Goal: Check status: Check status

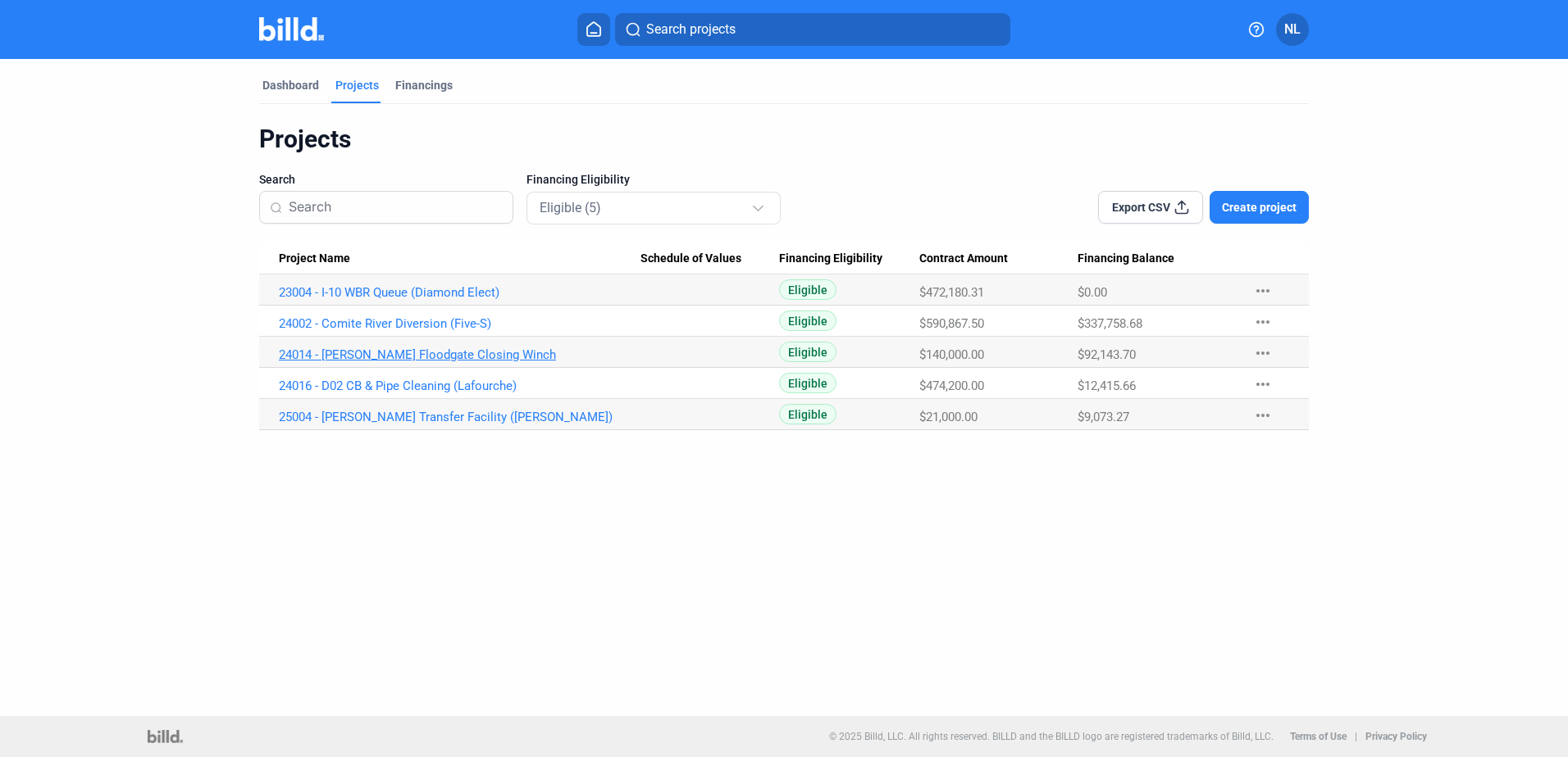
click at [389, 355] on link "24014 - [PERSON_NAME] Floodgate Closing Winch" at bounding box center [460, 355] width 362 height 14
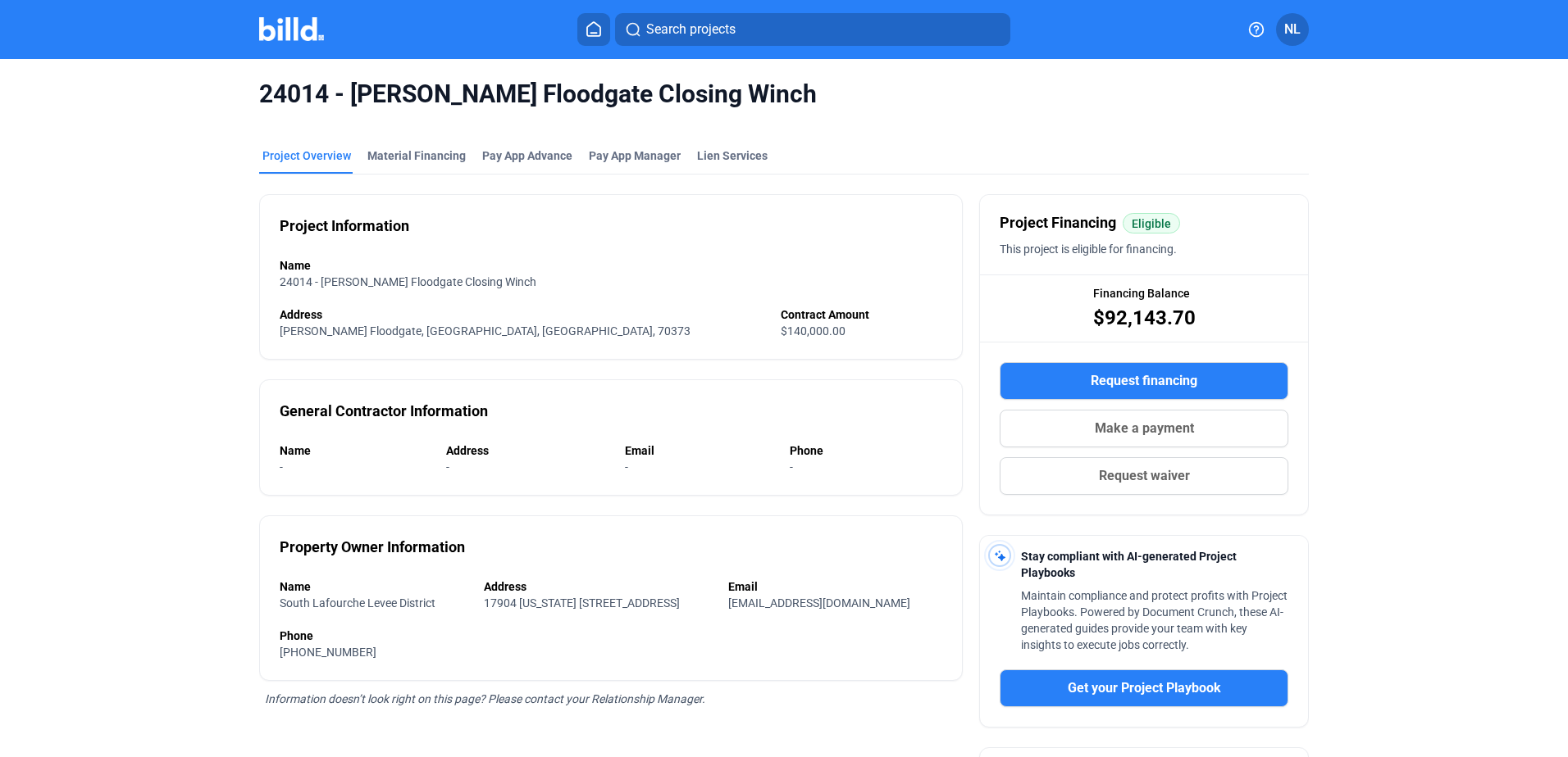
click at [387, 146] on mat-tab-group "Project Overview Material Financing Pay App Advance Pay App Manager Lien Servic…" at bounding box center [784, 551] width 1050 height 844
click at [389, 153] on div "Material Financing" at bounding box center [416, 156] width 99 height 16
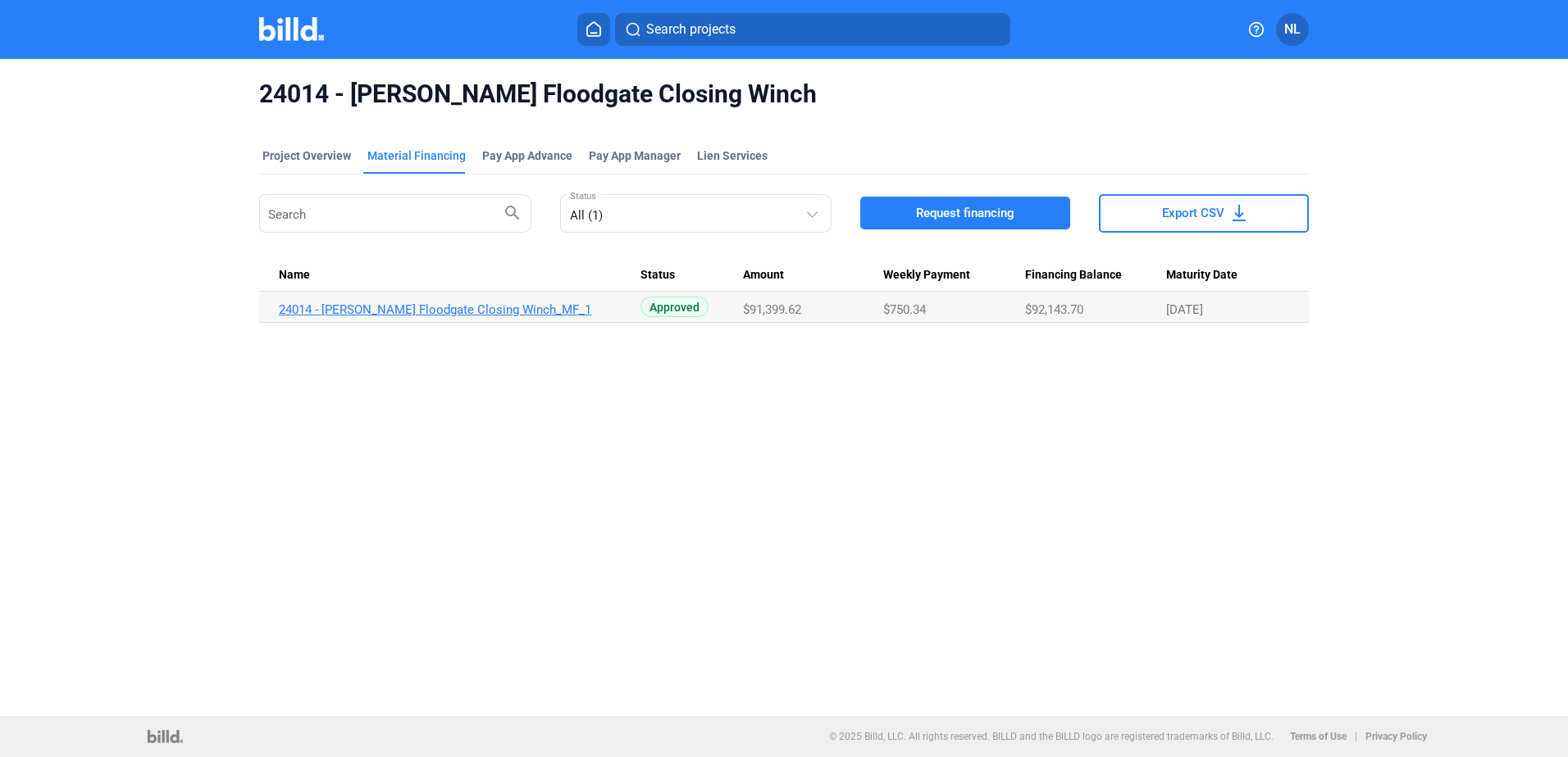
click at [460, 310] on link "24014 - [PERSON_NAME] Floodgate Closing Winch_MF_1" at bounding box center [460, 309] width 362 height 14
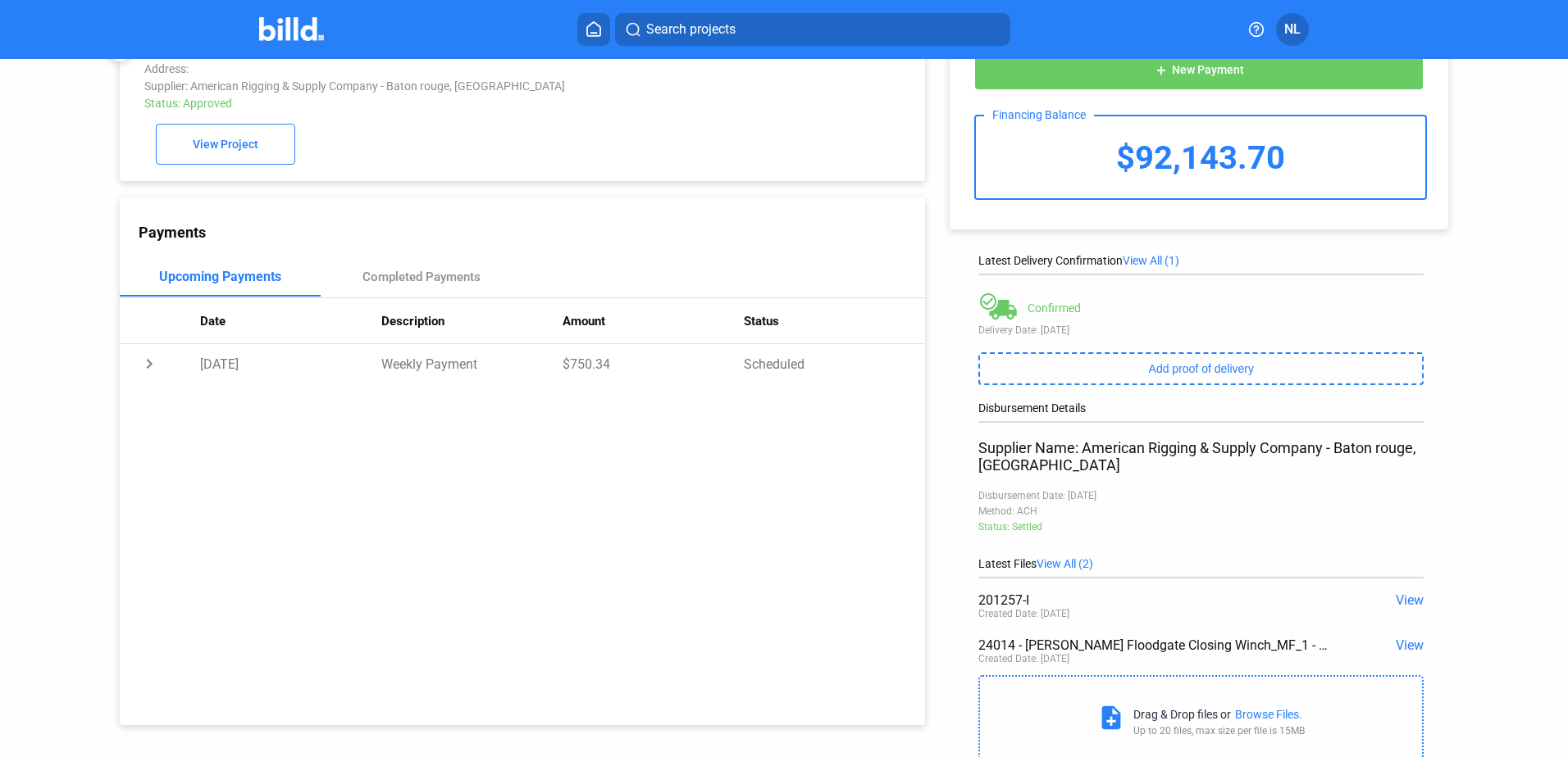
scroll to position [108, 0]
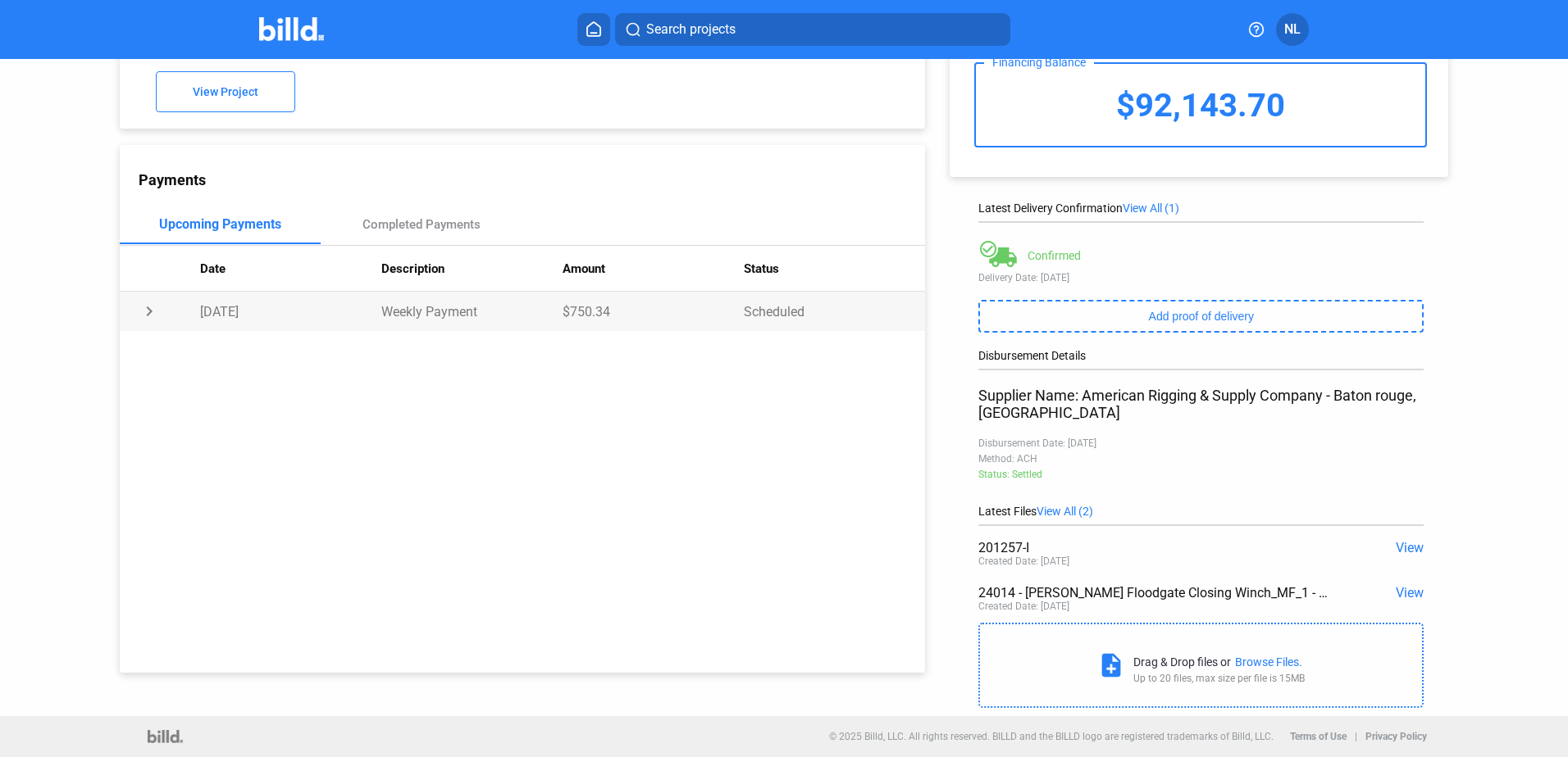
click at [140, 309] on td "chevron_right" at bounding box center [159, 312] width 81 height 40
click at [140, 309] on td "expand_more" at bounding box center [159, 312] width 81 height 40
click at [451, 211] on div "Completed Payments" at bounding box center [421, 225] width 202 height 40
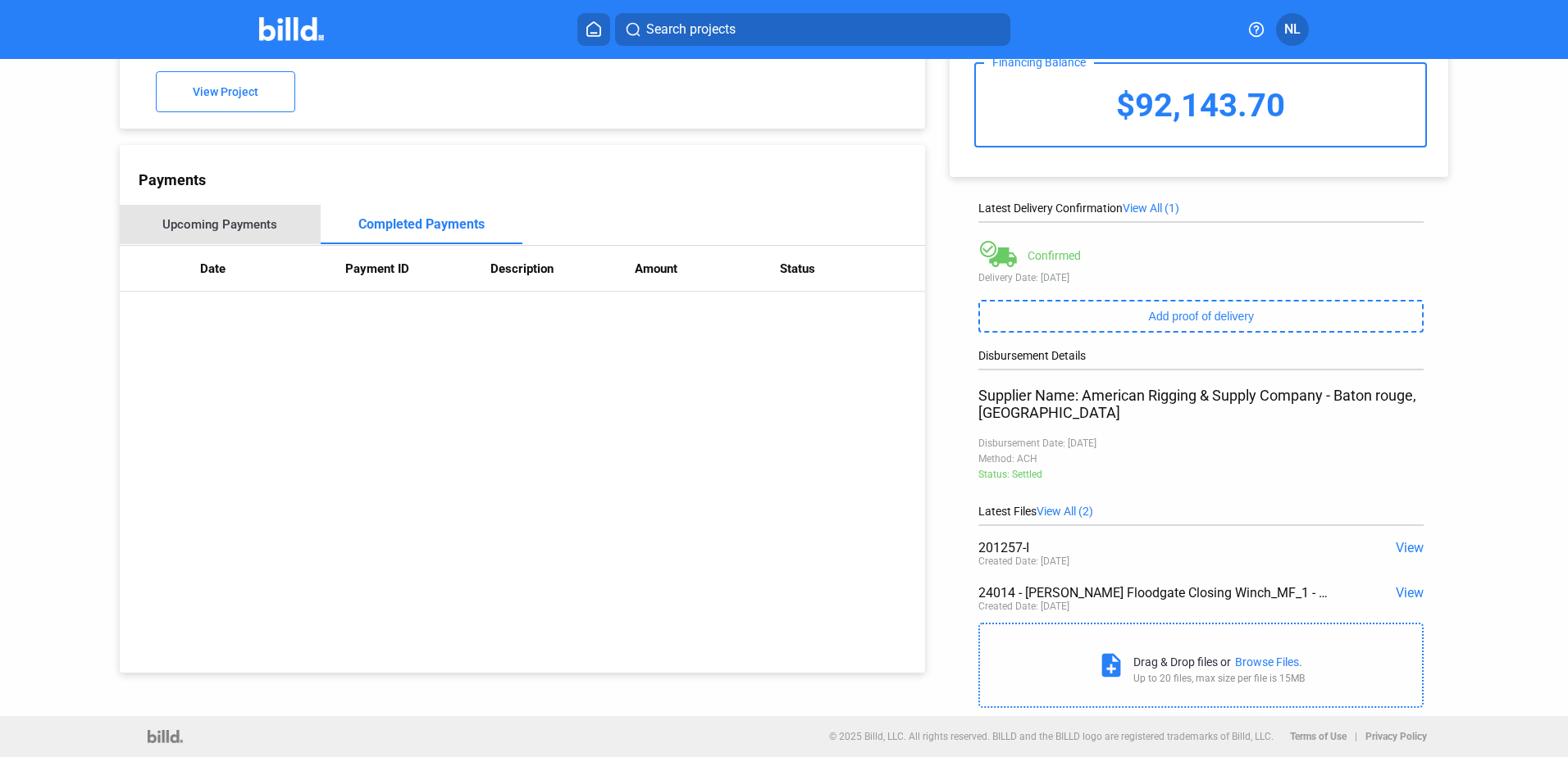
click at [199, 222] on div "Upcoming Payments" at bounding box center [219, 224] width 115 height 14
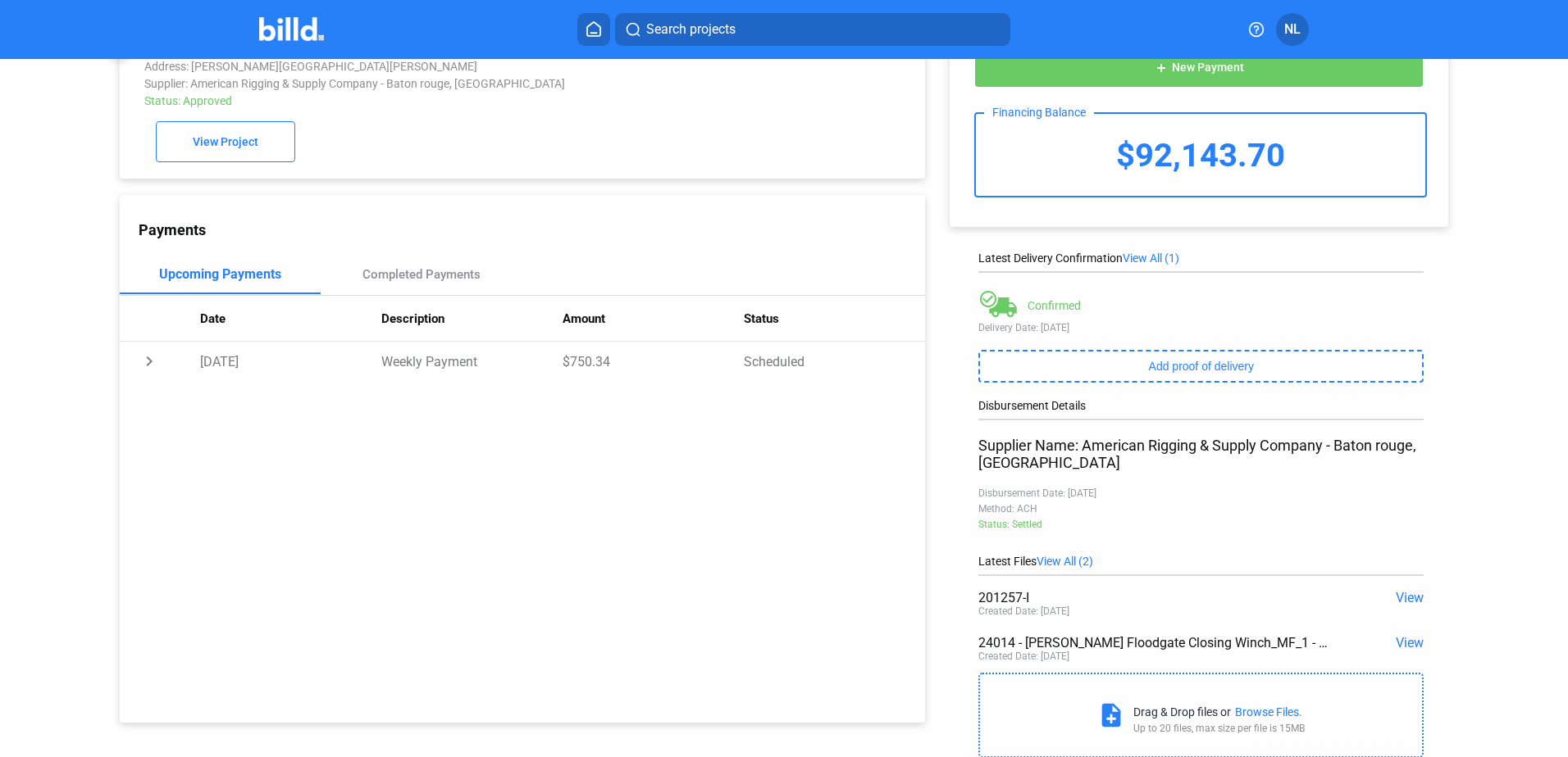
scroll to position [0, 0]
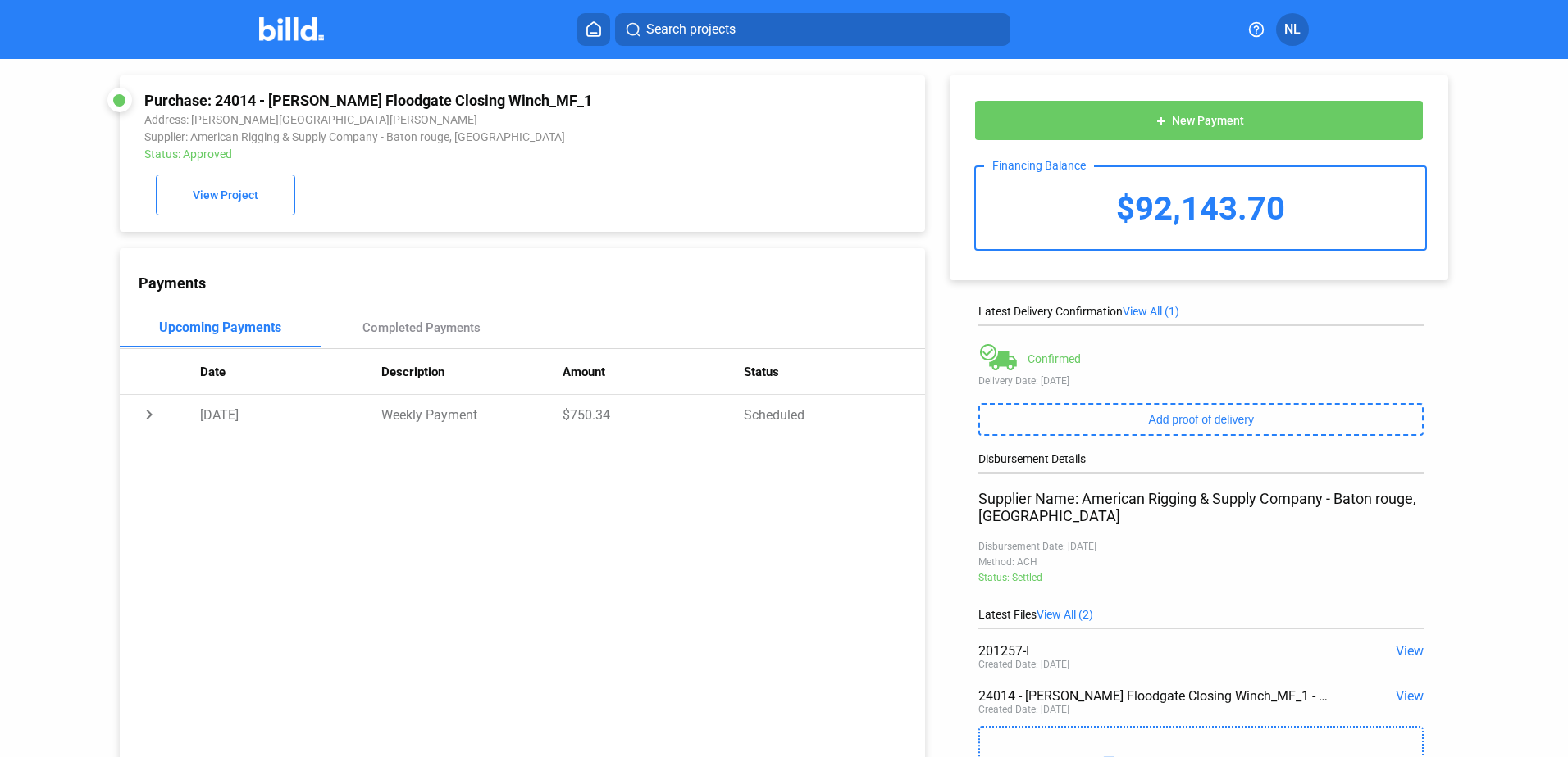
click at [1162, 310] on span "View All (1)" at bounding box center [1151, 311] width 57 height 14
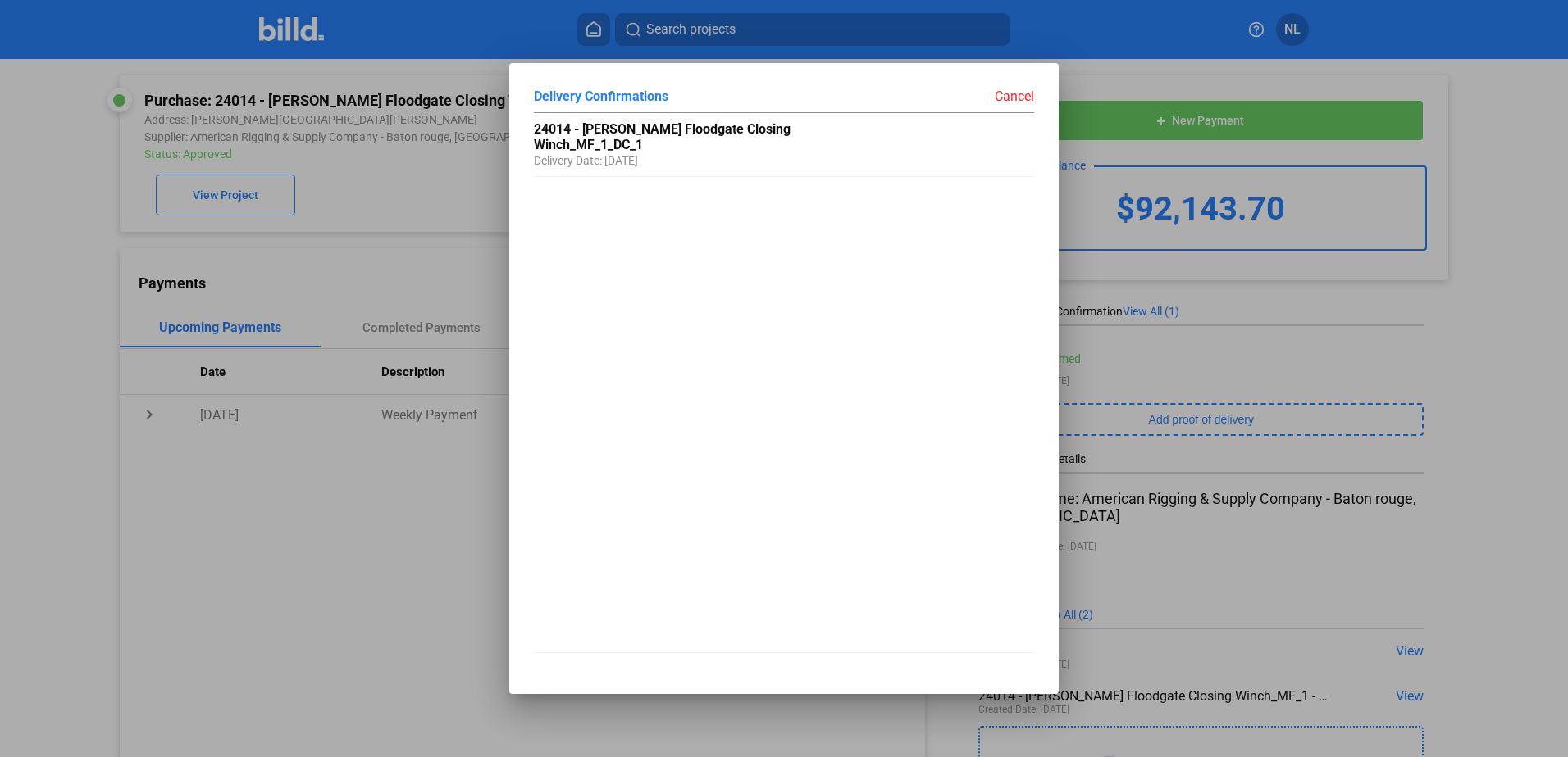
click at [1008, 94] on div "Cancel" at bounding box center [908, 96] width 250 height 16
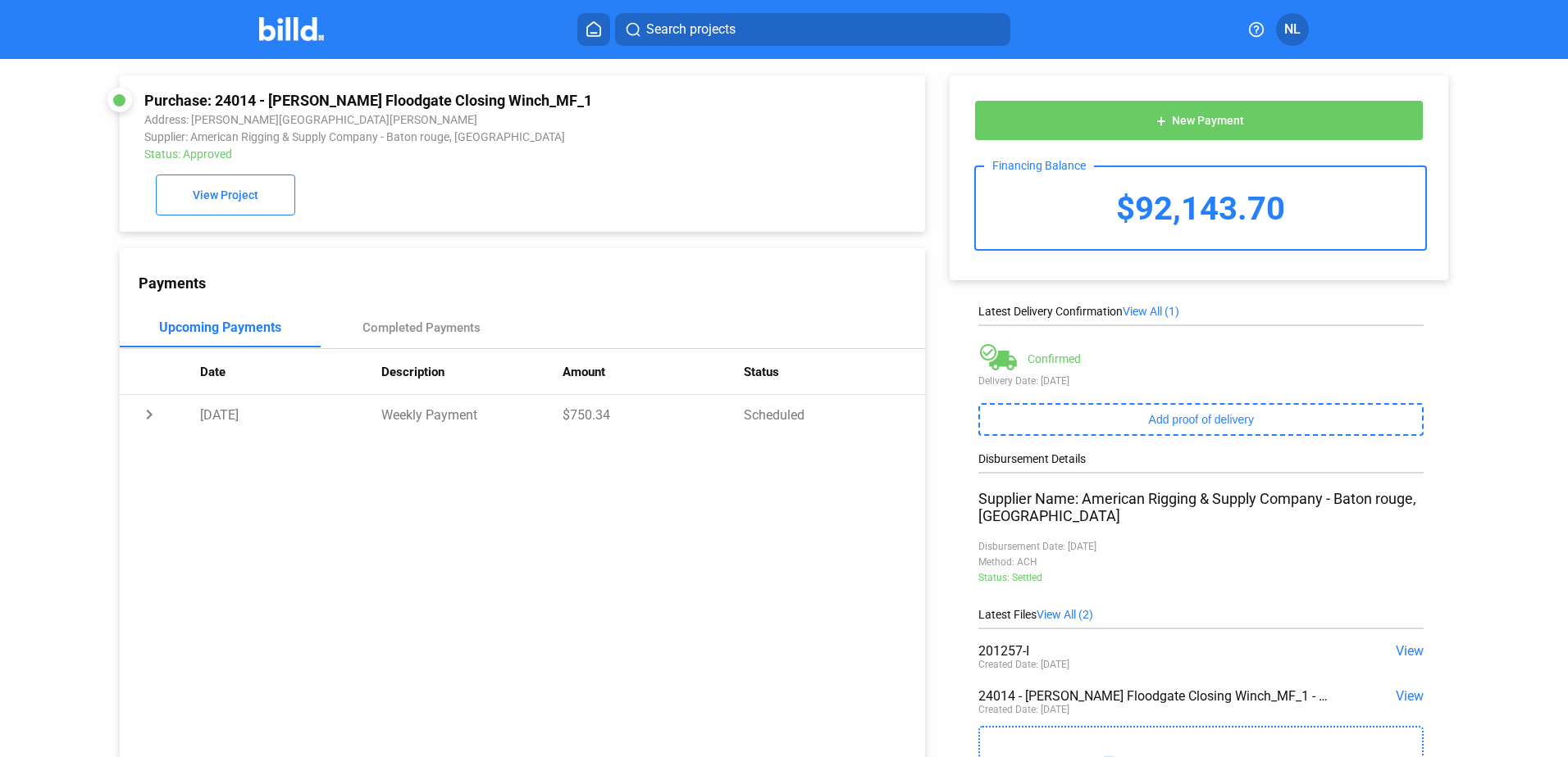
click at [1159, 315] on span "View All (1)" at bounding box center [1151, 311] width 57 height 14
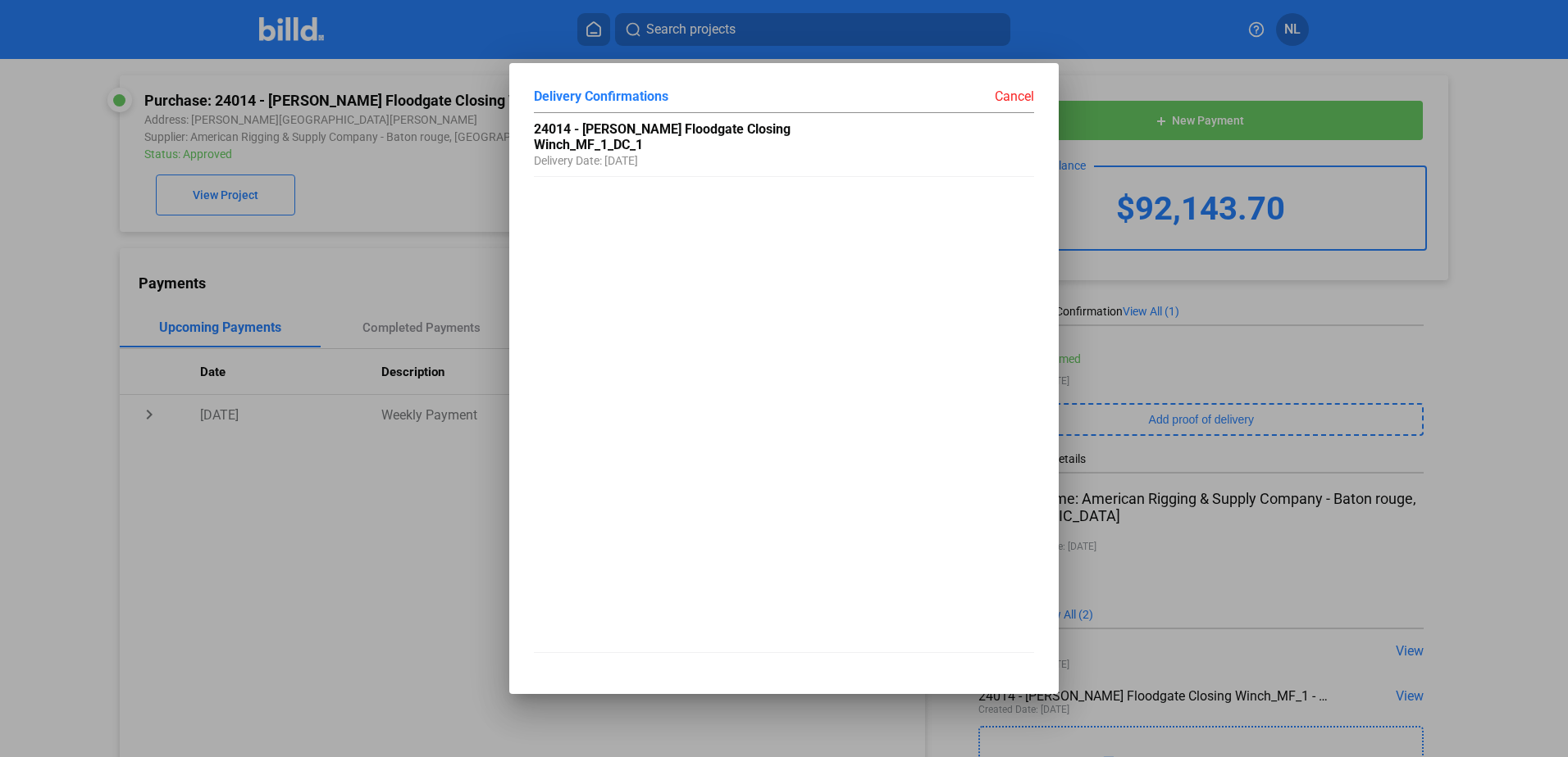
click at [1022, 100] on div "Cancel" at bounding box center [908, 96] width 250 height 16
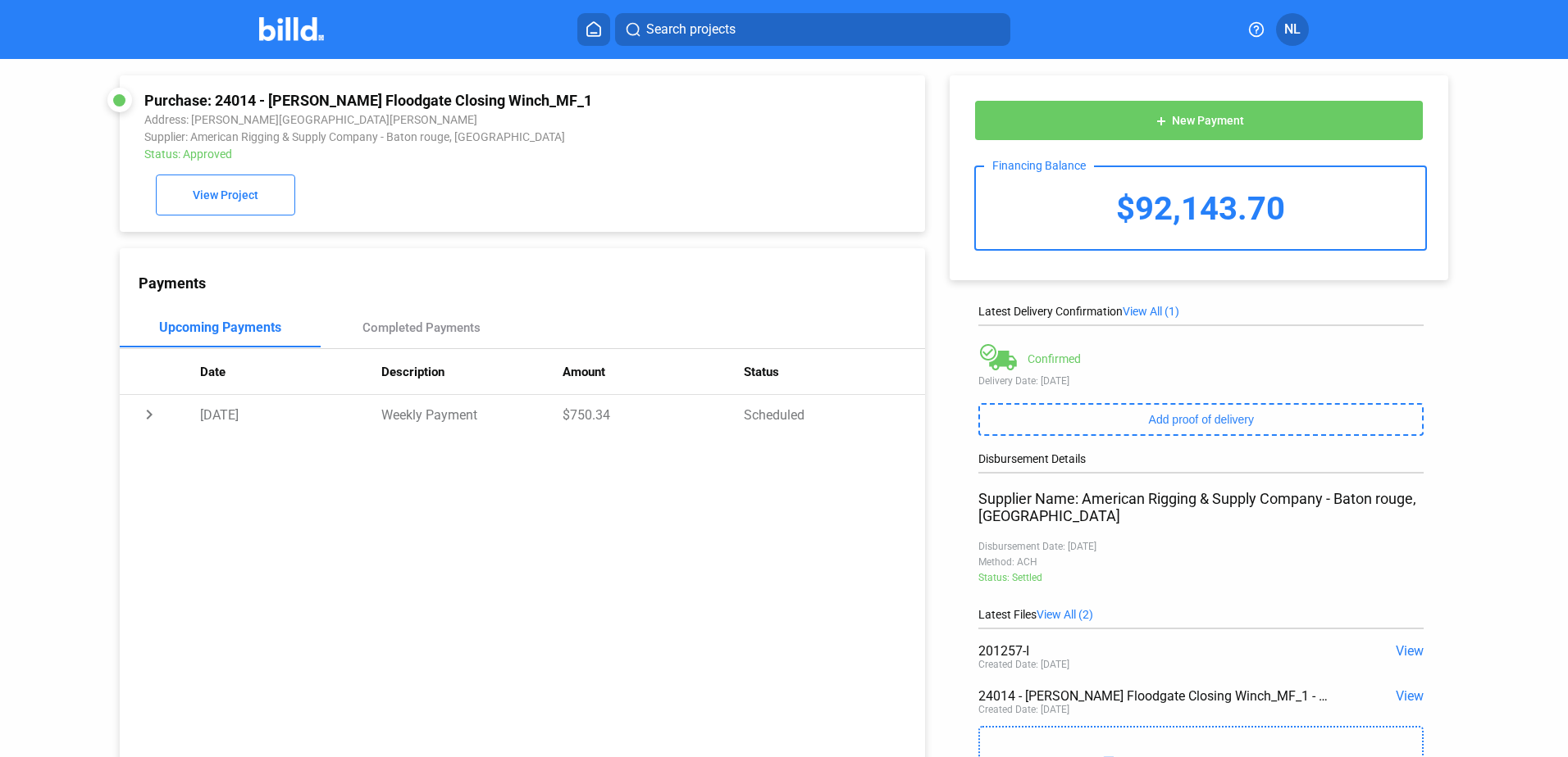
scroll to position [108, 0]
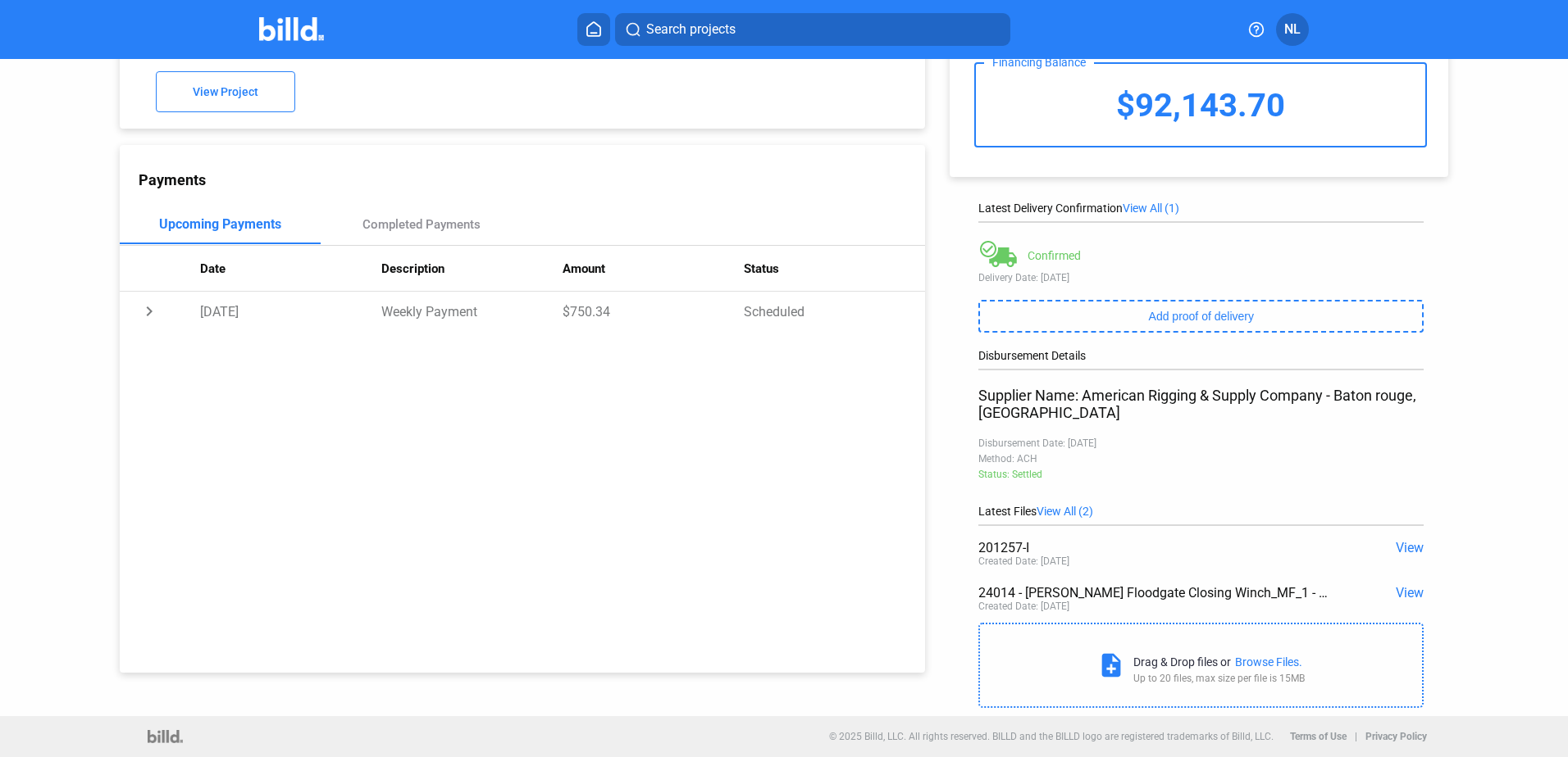
click at [1408, 595] on span "View" at bounding box center [1409, 592] width 28 height 15
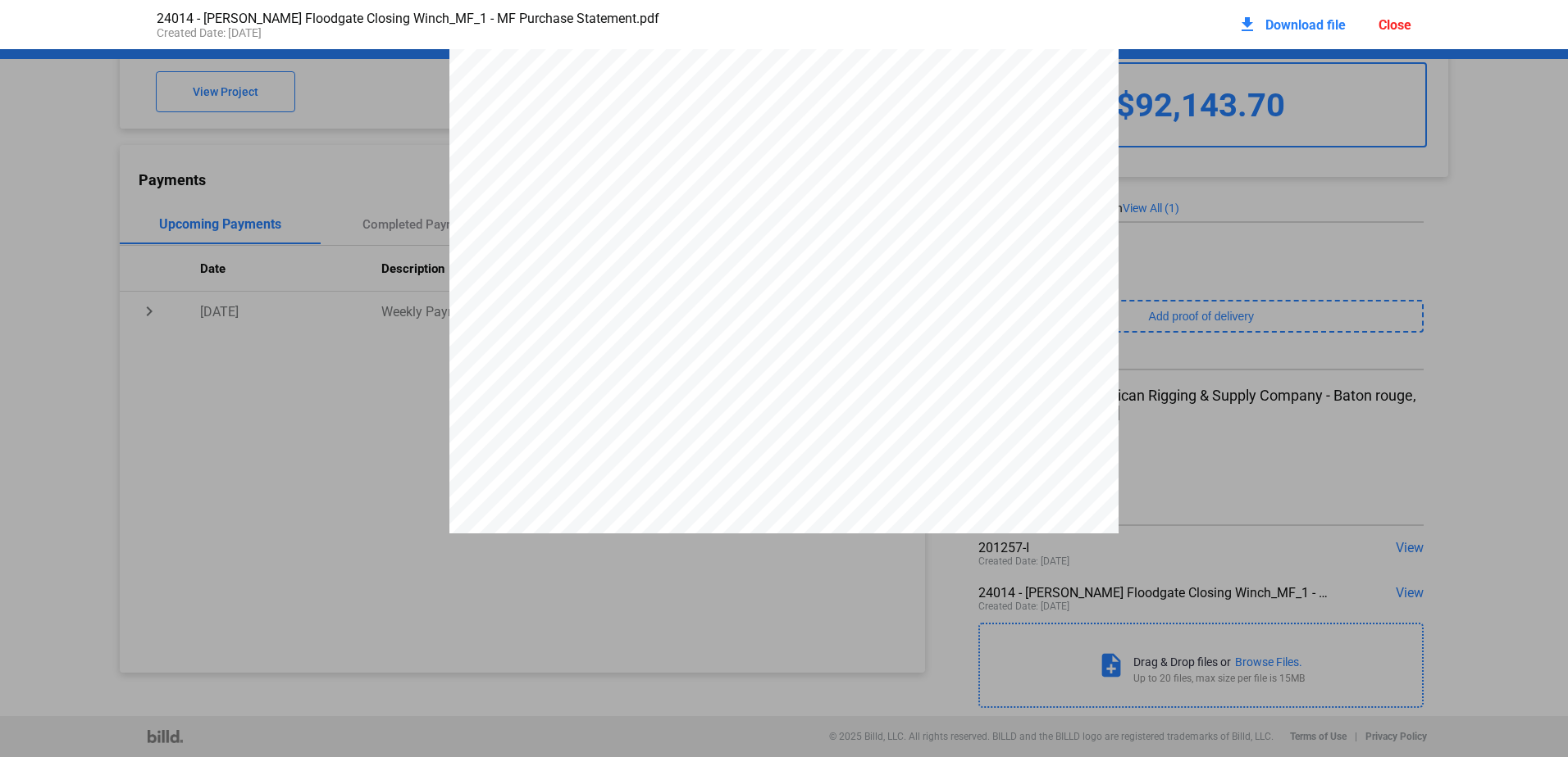
scroll to position [3021, 0]
click at [1371, 19] on div "download Download file Close" at bounding box center [1325, 24] width 174 height 36
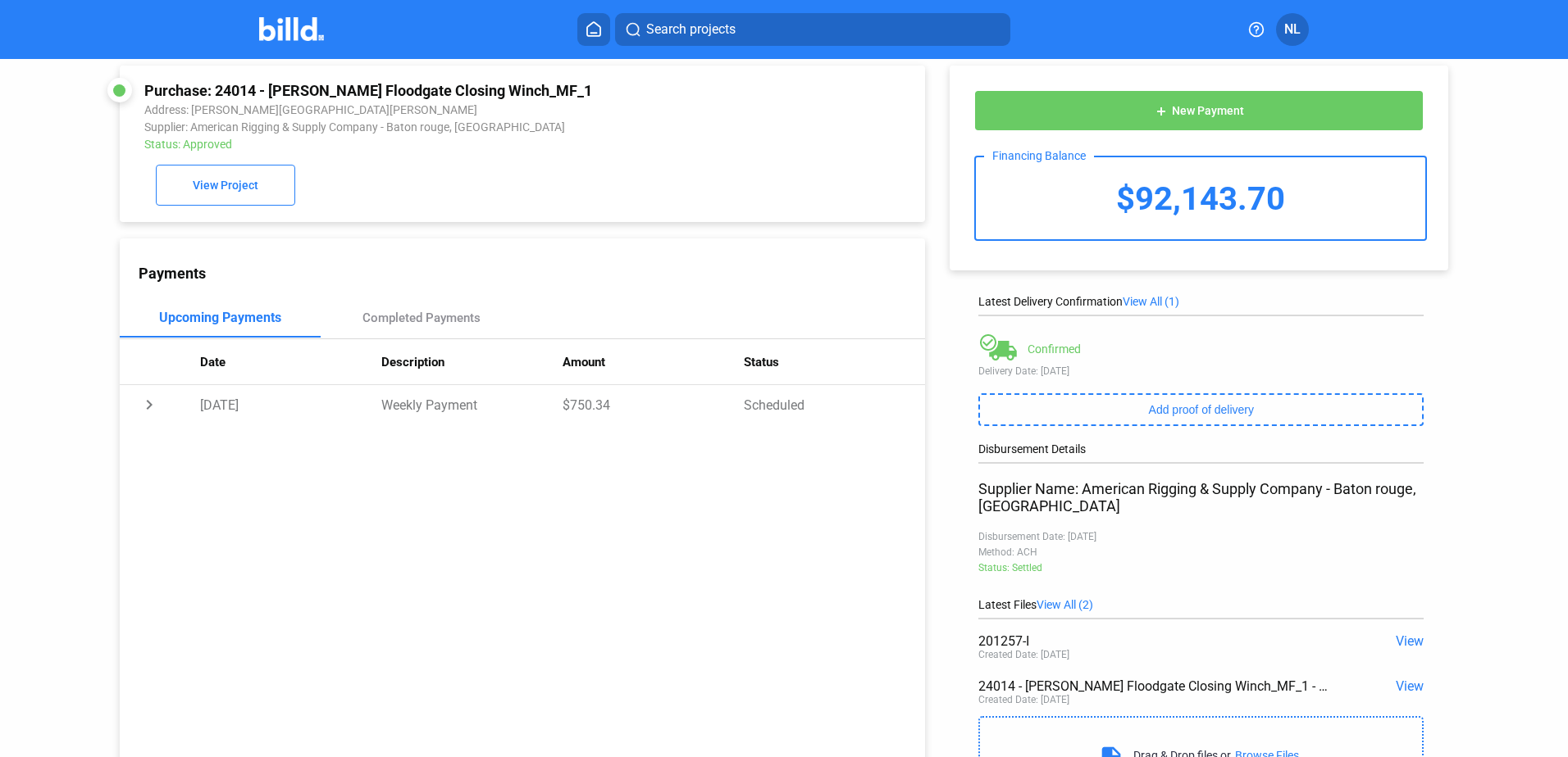
scroll to position [0, 0]
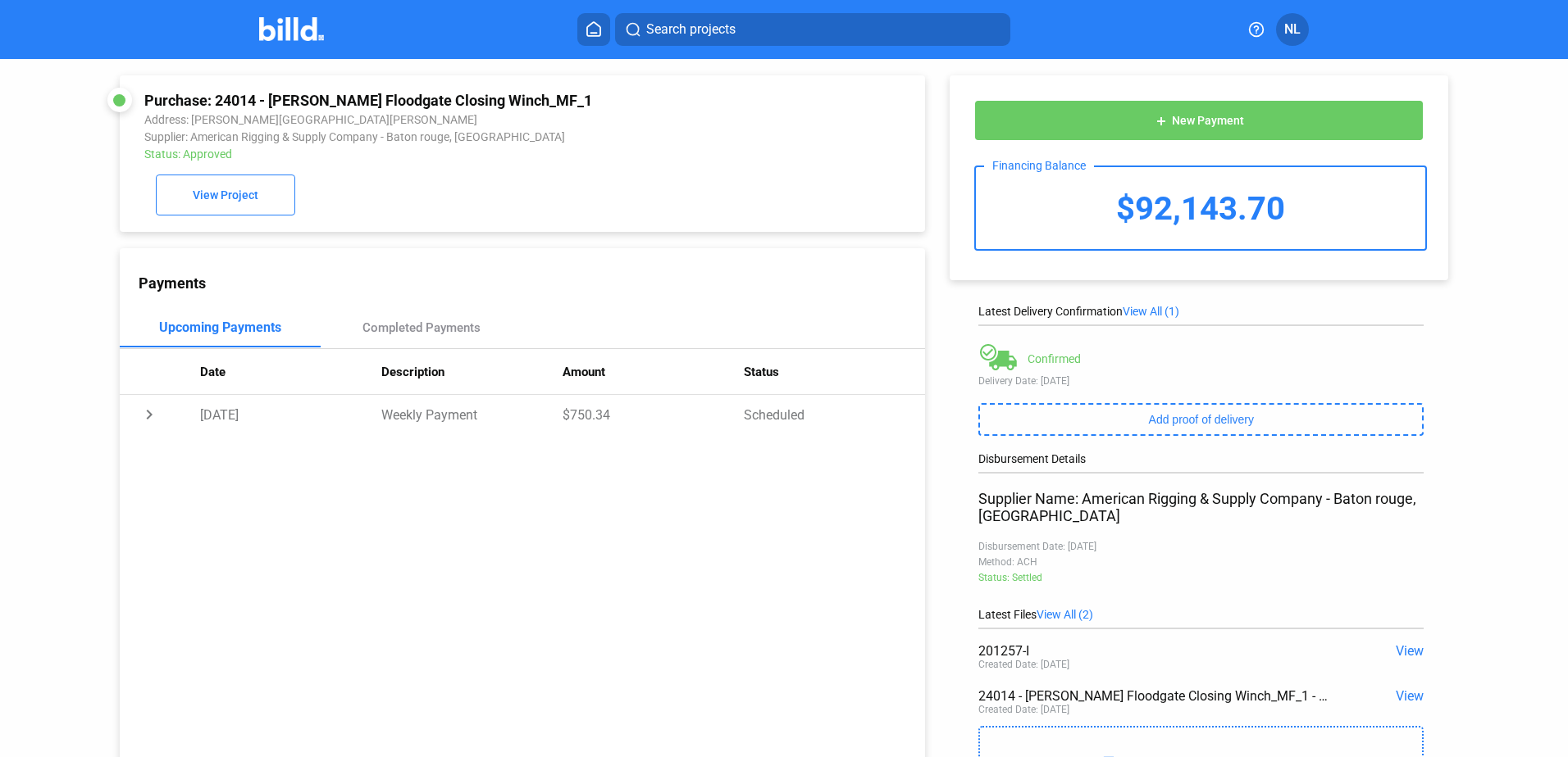
click at [1226, 223] on div "$92,143.70" at bounding box center [1200, 208] width 450 height 82
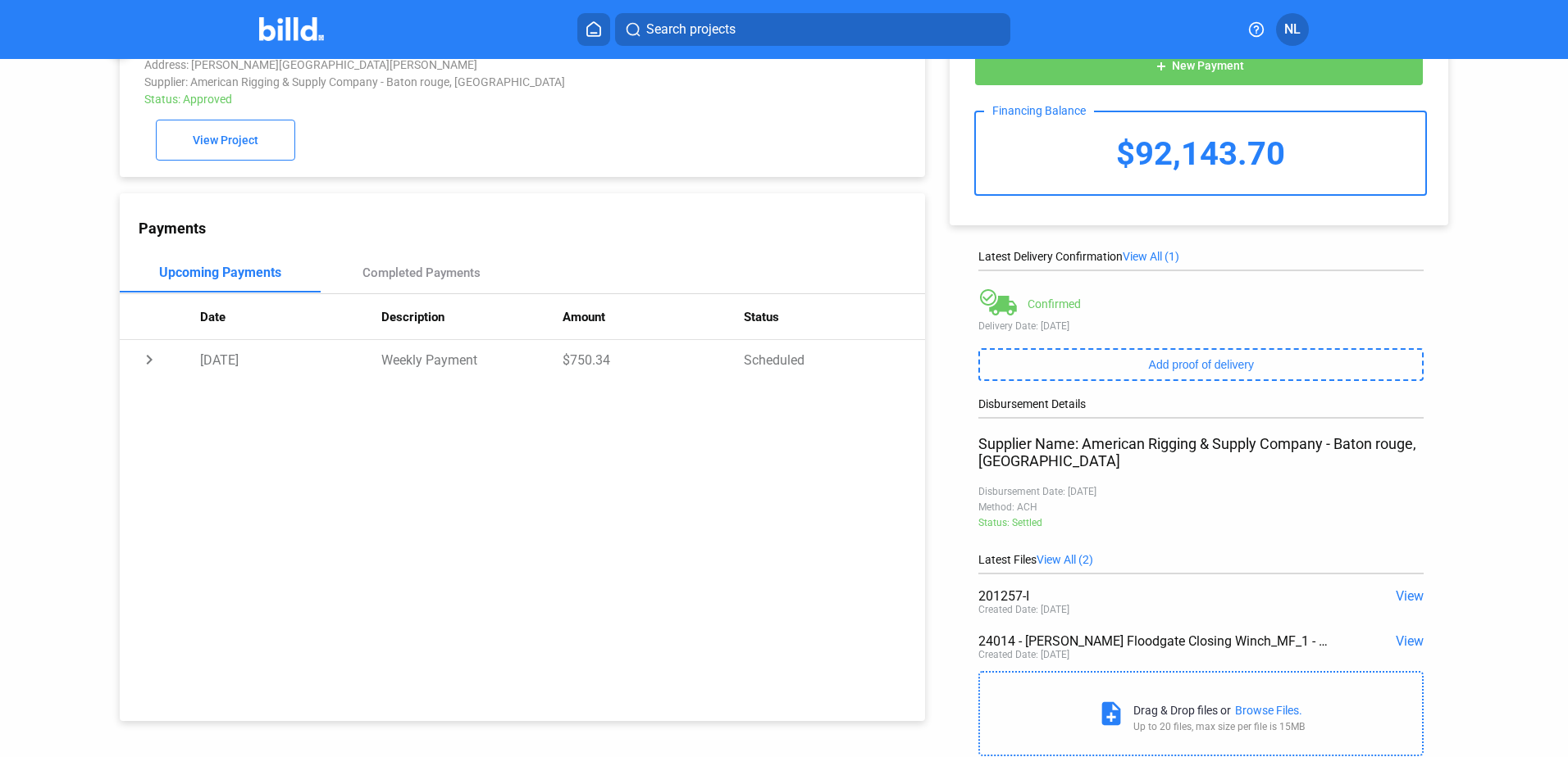
scroll to position [82, 0]
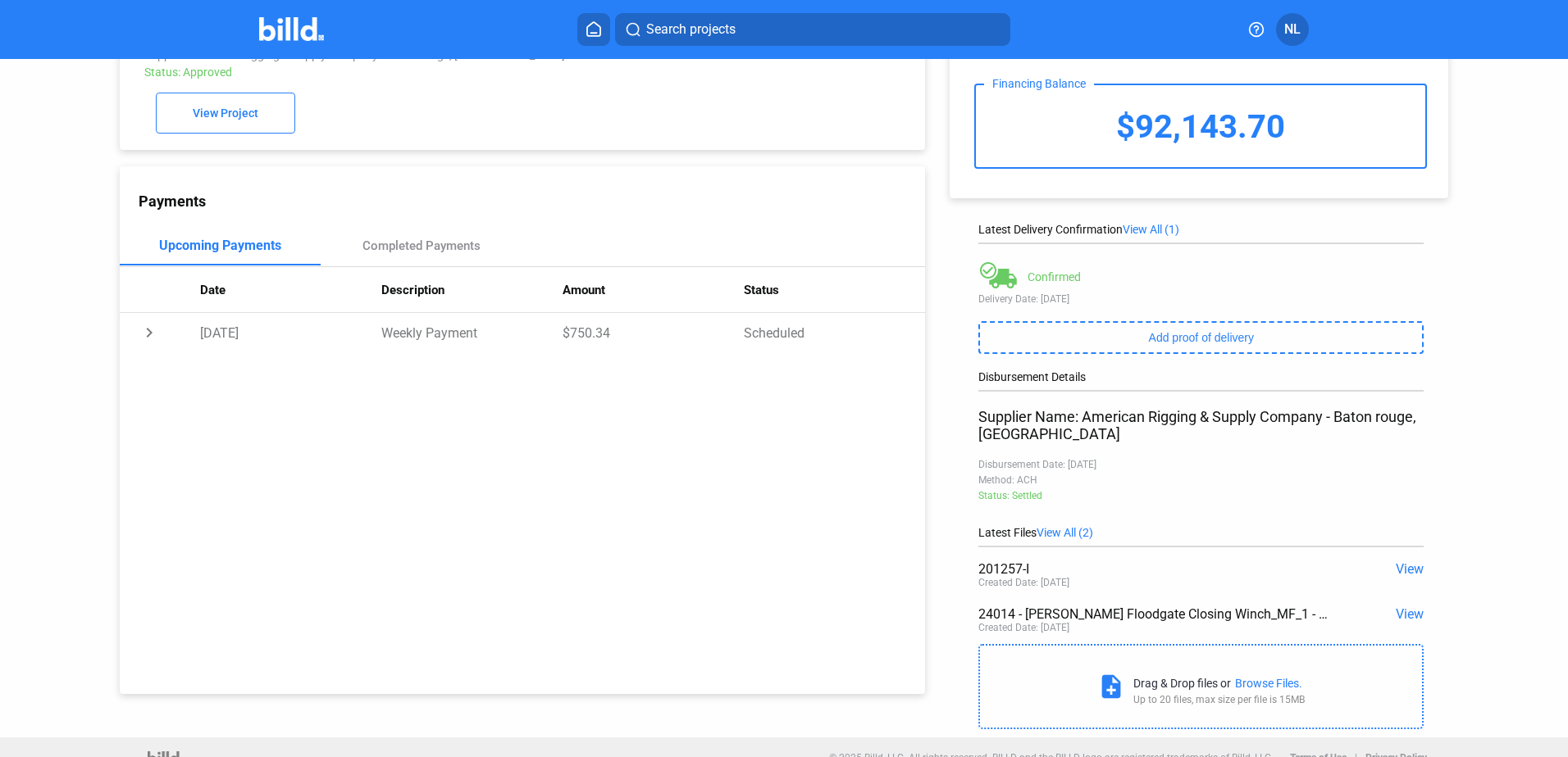
click at [1401, 577] on span "View" at bounding box center [1409, 569] width 28 height 15
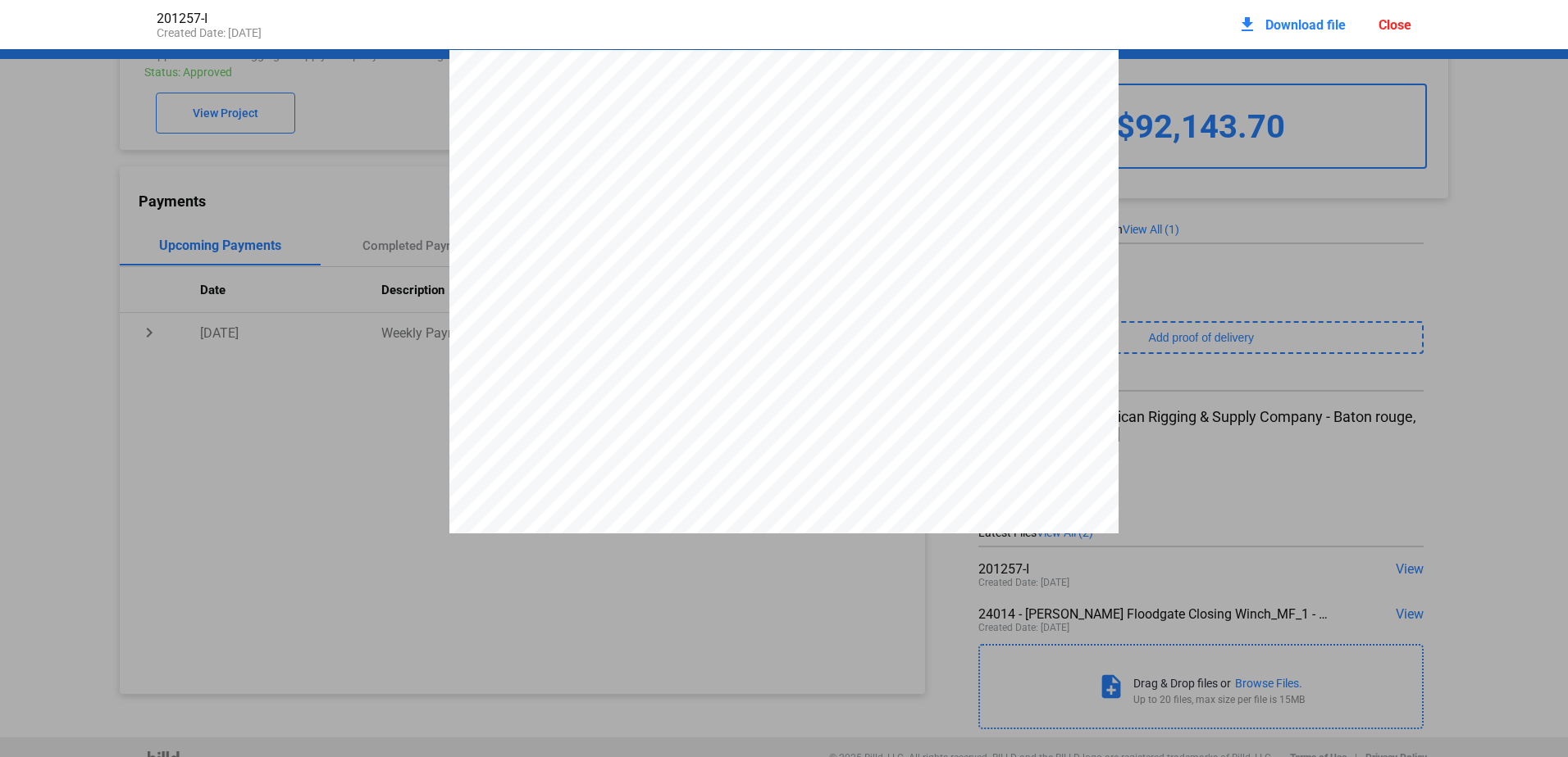
scroll to position [8, 0]
click at [1409, 28] on div "Close" at bounding box center [1394, 24] width 33 height 15
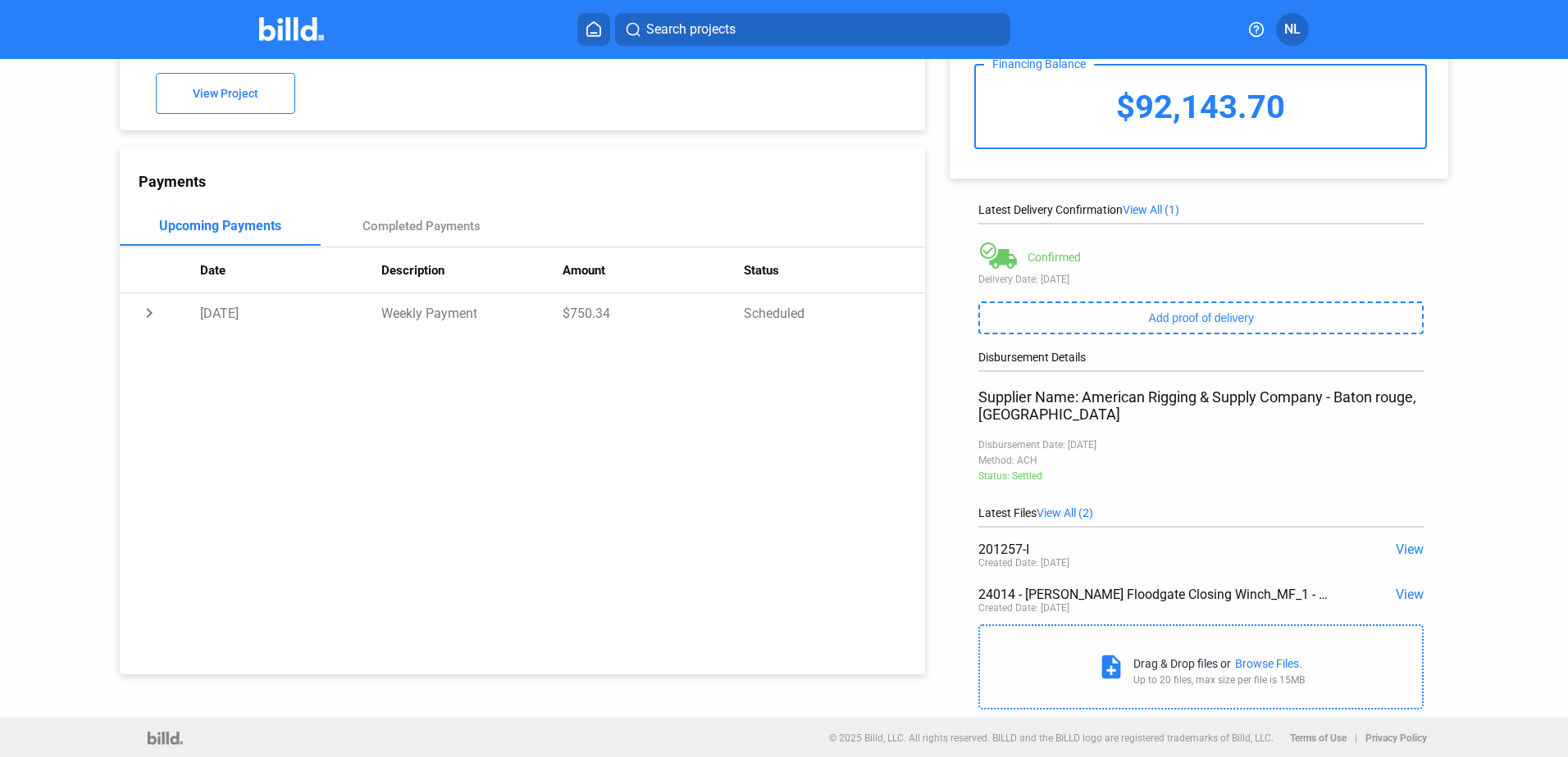
scroll to position [108, 0]
drag, startPoint x: 1117, startPoint y: 443, endPoint x: 1063, endPoint y: 441, distance: 54.0
click at [1063, 441] on div "Disbursement Date: [DATE]" at bounding box center [1201, 443] width 445 height 12
